Goal: Register for event/course

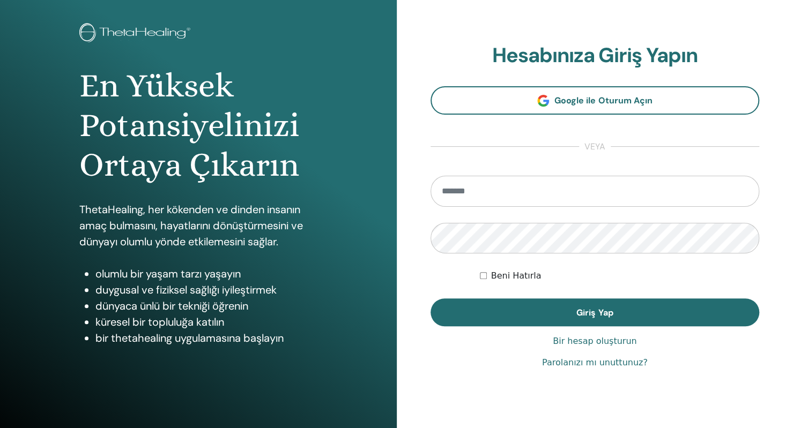
scroll to position [50, 0]
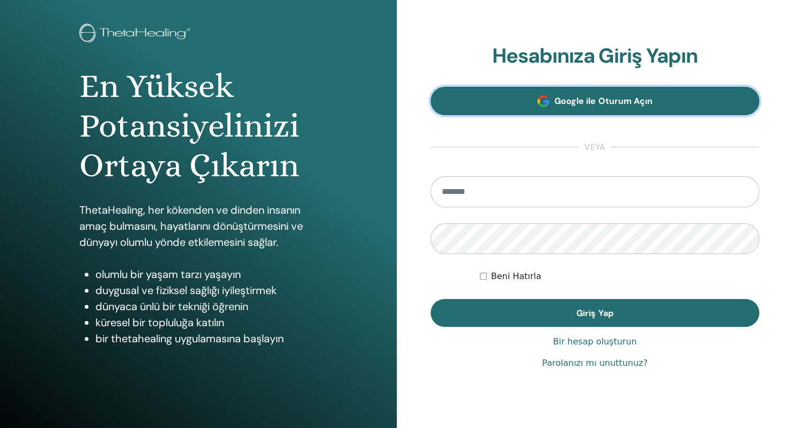
click at [667, 100] on link "Google ile Oturum Açın" at bounding box center [594, 101] width 329 height 28
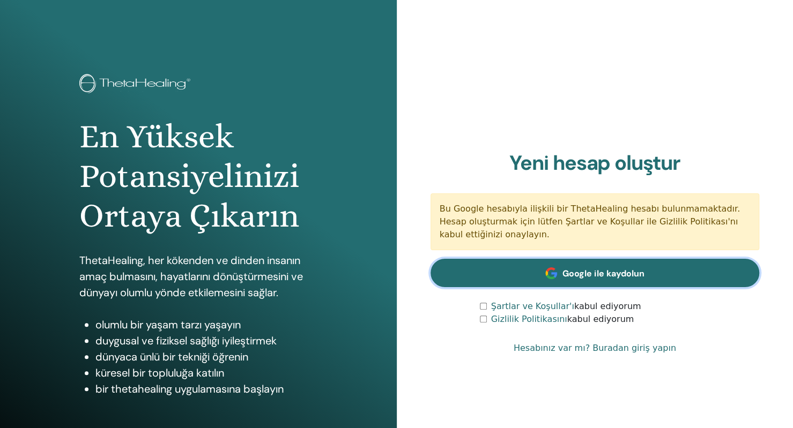
click at [570, 280] on link "Google ile kaydolun" at bounding box center [594, 273] width 329 height 28
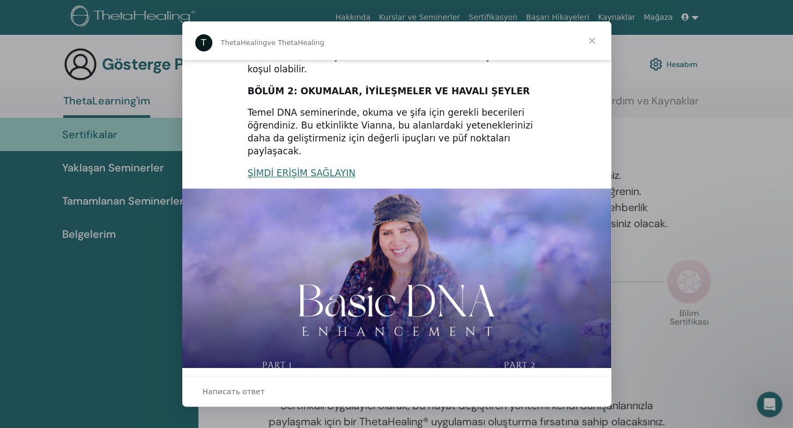
scroll to position [194, 0]
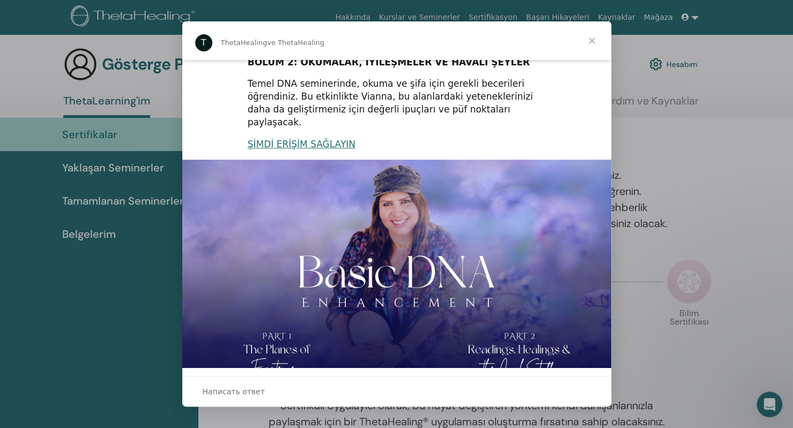
click at [685, 226] on div "Мессенджер Intercom" at bounding box center [396, 214] width 793 height 428
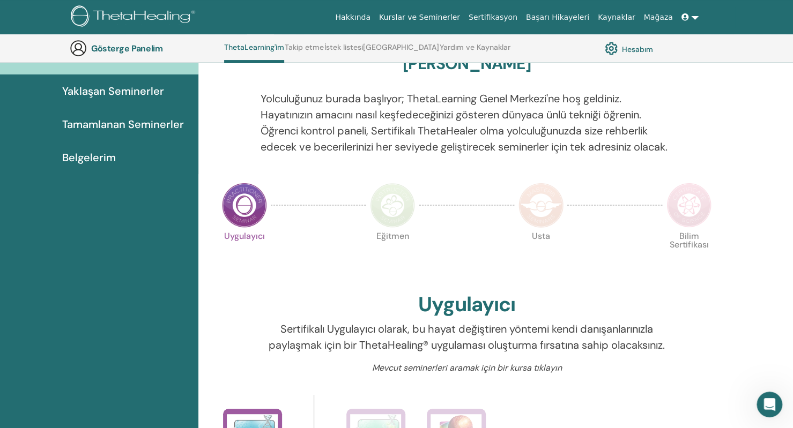
scroll to position [0, 0]
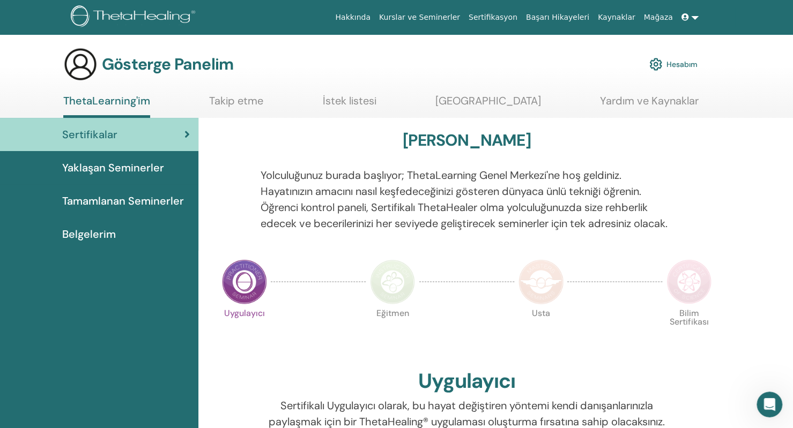
click at [391, 295] on img at bounding box center [392, 281] width 45 height 45
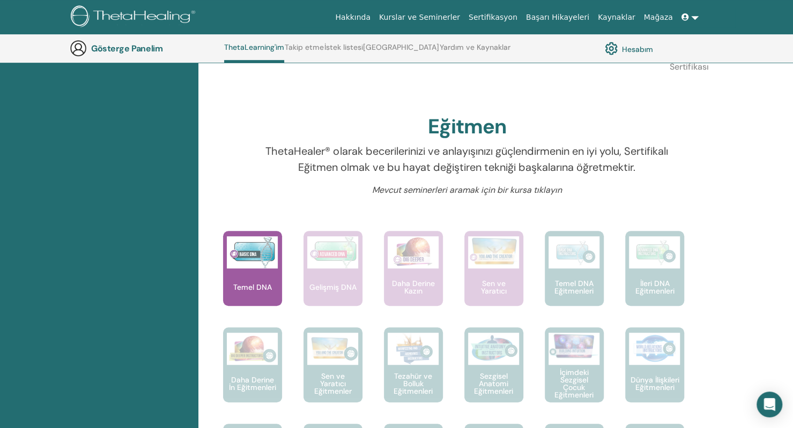
scroll to position [283, 0]
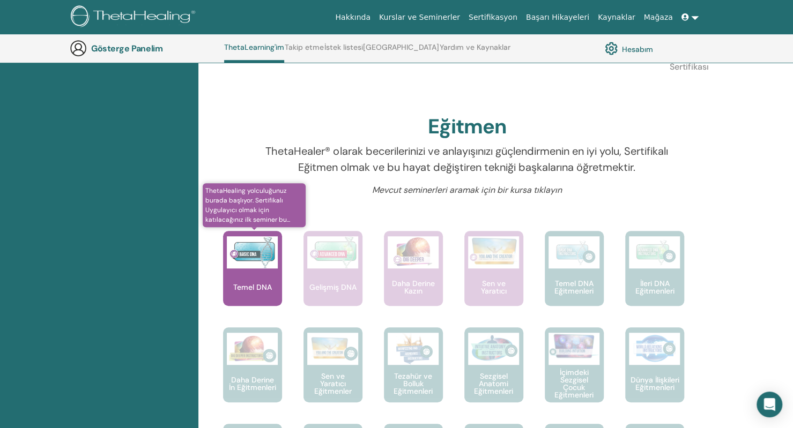
click at [267, 269] on img at bounding box center [252, 252] width 51 height 32
